Goal: Task Accomplishment & Management: Manage account settings

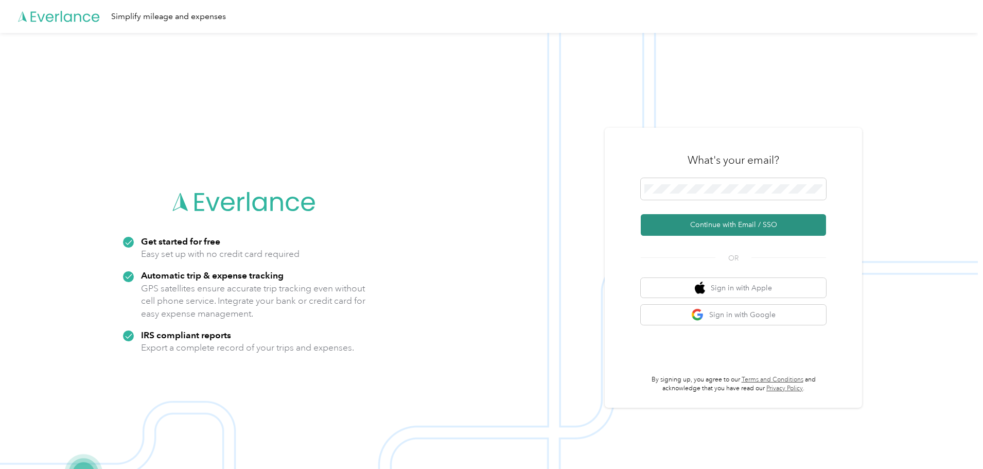
click at [687, 228] on button "Continue with Email / SSO" at bounding box center [733, 225] width 185 height 22
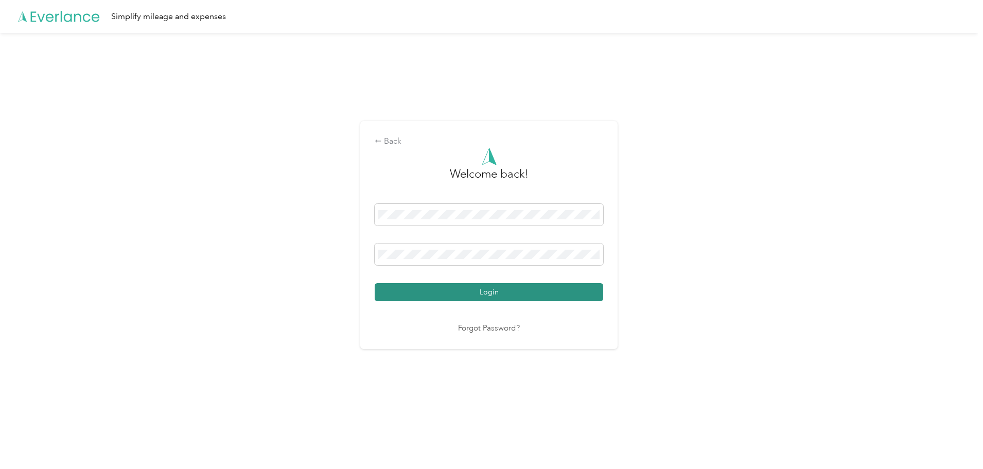
click at [525, 295] on button "Login" at bounding box center [489, 292] width 229 height 18
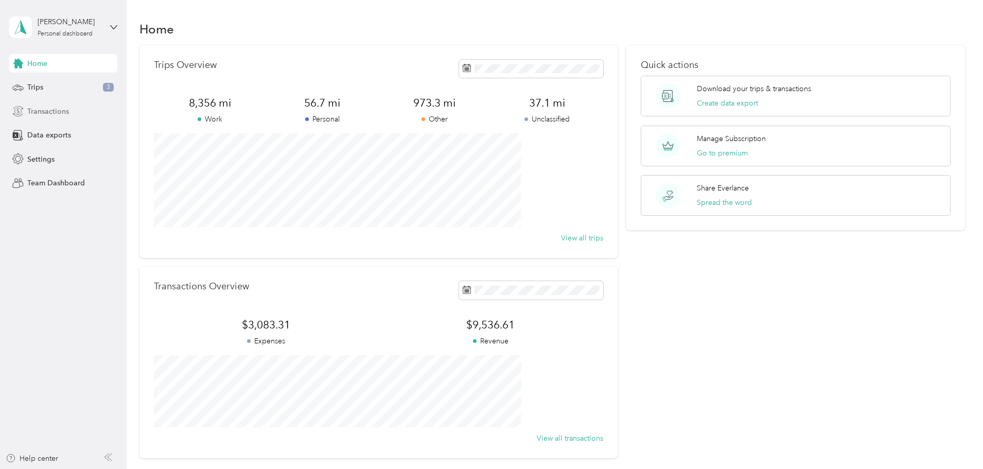
click at [56, 110] on span "Transactions" at bounding box center [48, 111] width 42 height 11
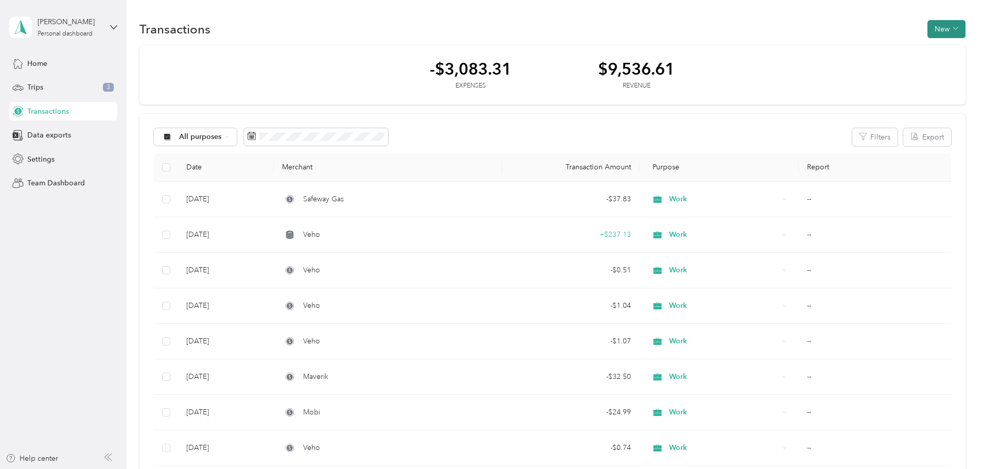
click at [953, 25] on span "button" at bounding box center [955, 29] width 5 height 9
click at [882, 66] on span "Revenue" at bounding box center [873, 66] width 28 height 11
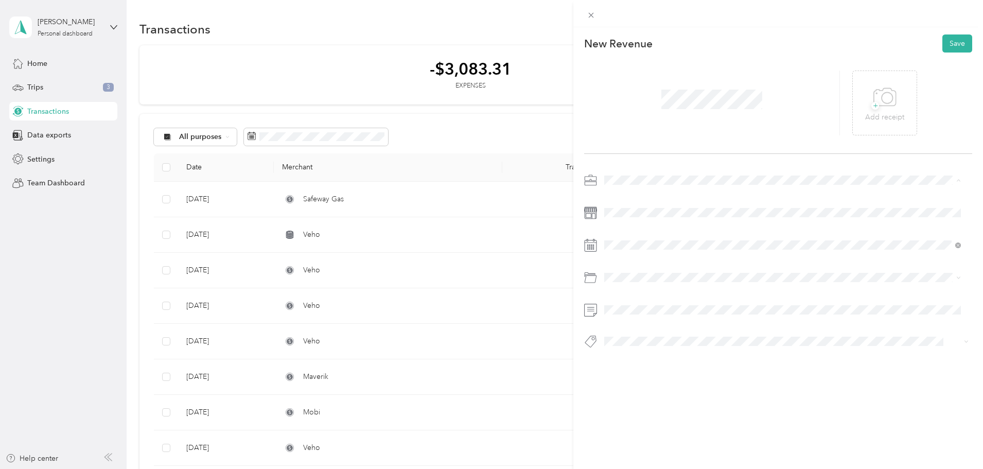
click at [624, 198] on span "Work" at bounding box center [617, 198] width 18 height 9
click at [626, 285] on span at bounding box center [787, 277] width 372 height 16
click at [669, 298] on div "Default categories" at bounding box center [783, 301] width 350 height 11
click at [955, 43] on button "Save" at bounding box center [958, 43] width 30 height 18
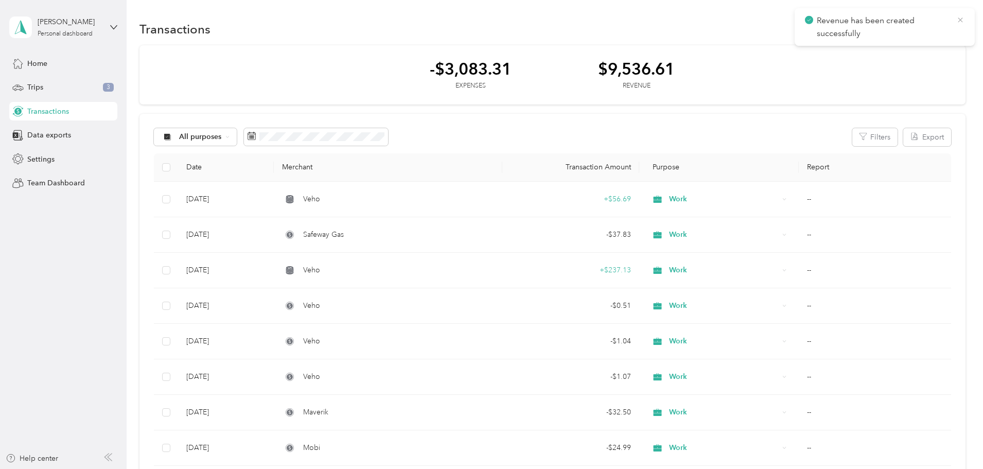
click at [961, 19] on icon at bounding box center [961, 19] width 8 height 9
click at [928, 28] on button "New" at bounding box center [947, 29] width 38 height 18
click at [874, 45] on span "Expense" at bounding box center [873, 48] width 28 height 11
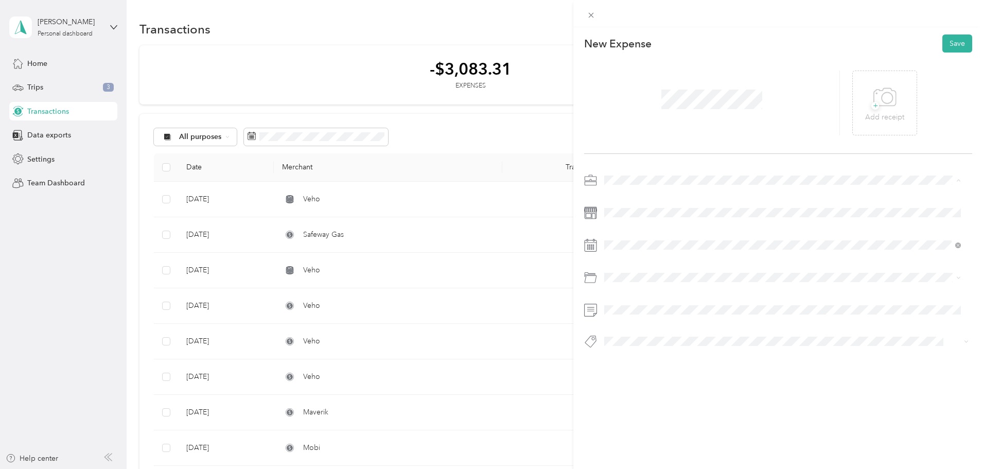
click at [625, 198] on div "Work" at bounding box center [783, 198] width 350 height 11
click at [619, 251] on span "Veho" at bounding box center [616, 252] width 17 height 9
click at [629, 217] on span at bounding box center [787, 212] width 372 height 16
click at [619, 200] on li "Work" at bounding box center [783, 198] width 364 height 18
click at [622, 315] on span "[MEDICAL_DATA] Insurance" at bounding box center [654, 317] width 92 height 9
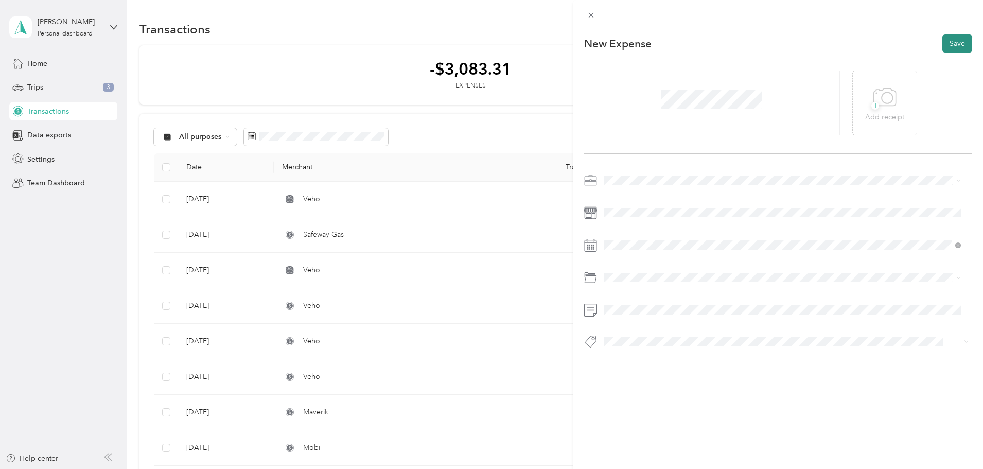
click at [952, 43] on button "Save" at bounding box center [958, 43] width 30 height 18
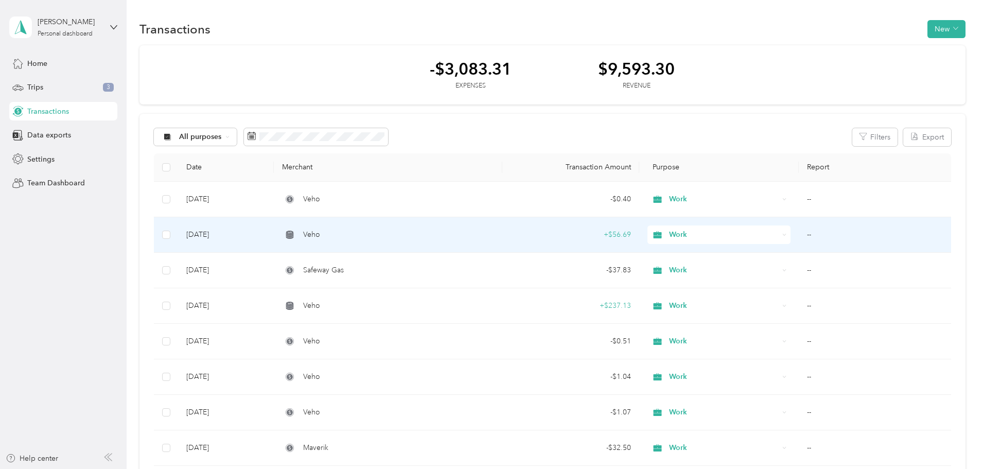
click at [799, 235] on td "--" at bounding box center [875, 235] width 152 height 36
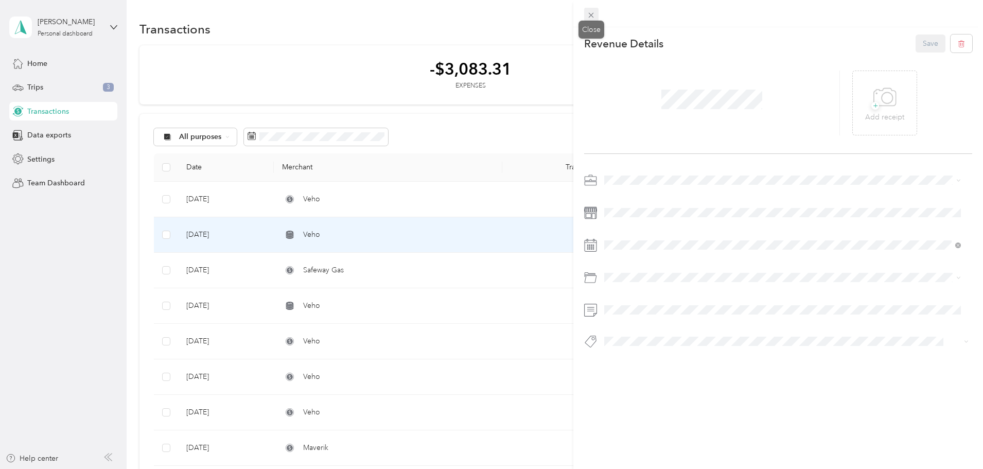
click at [589, 16] on icon at bounding box center [591, 15] width 9 height 9
